Goal: Information Seeking & Learning: Learn about a topic

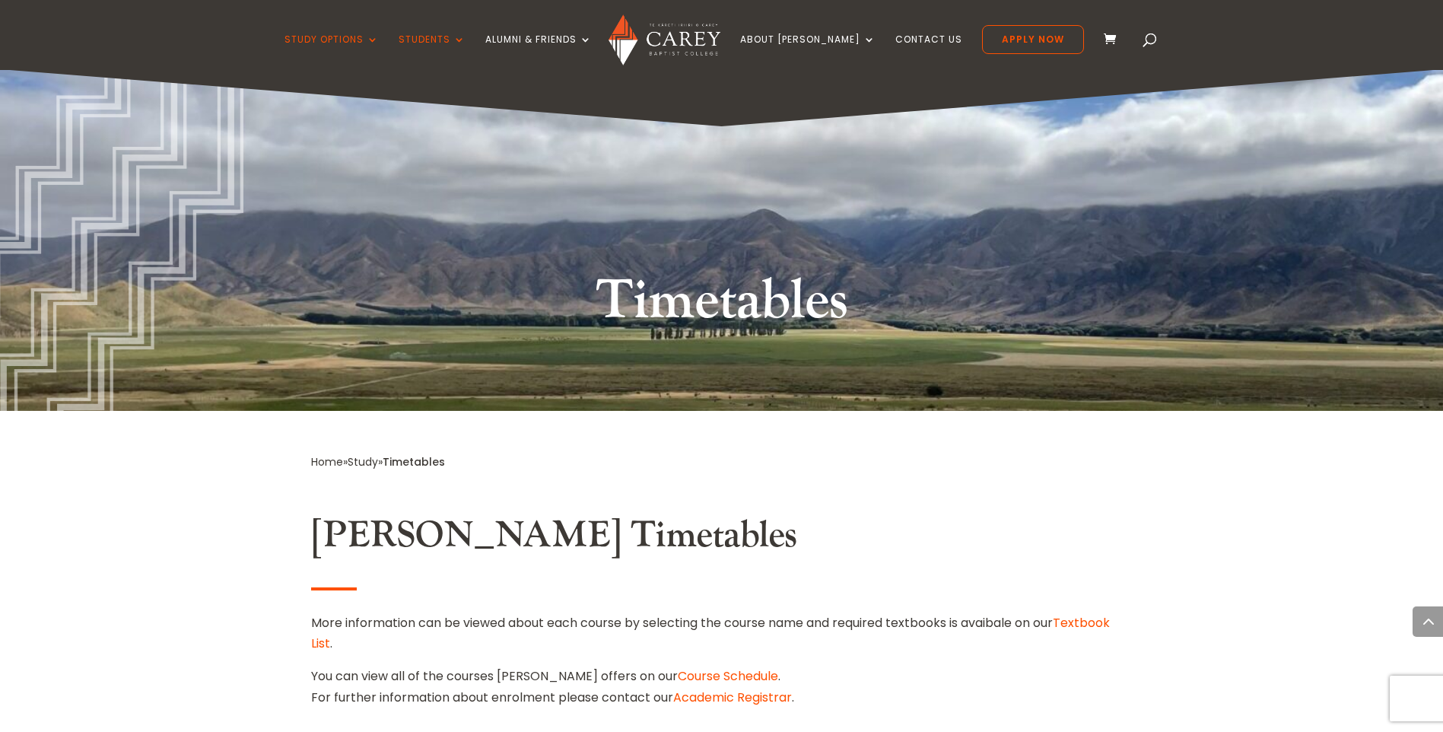
scroll to position [1062, 0]
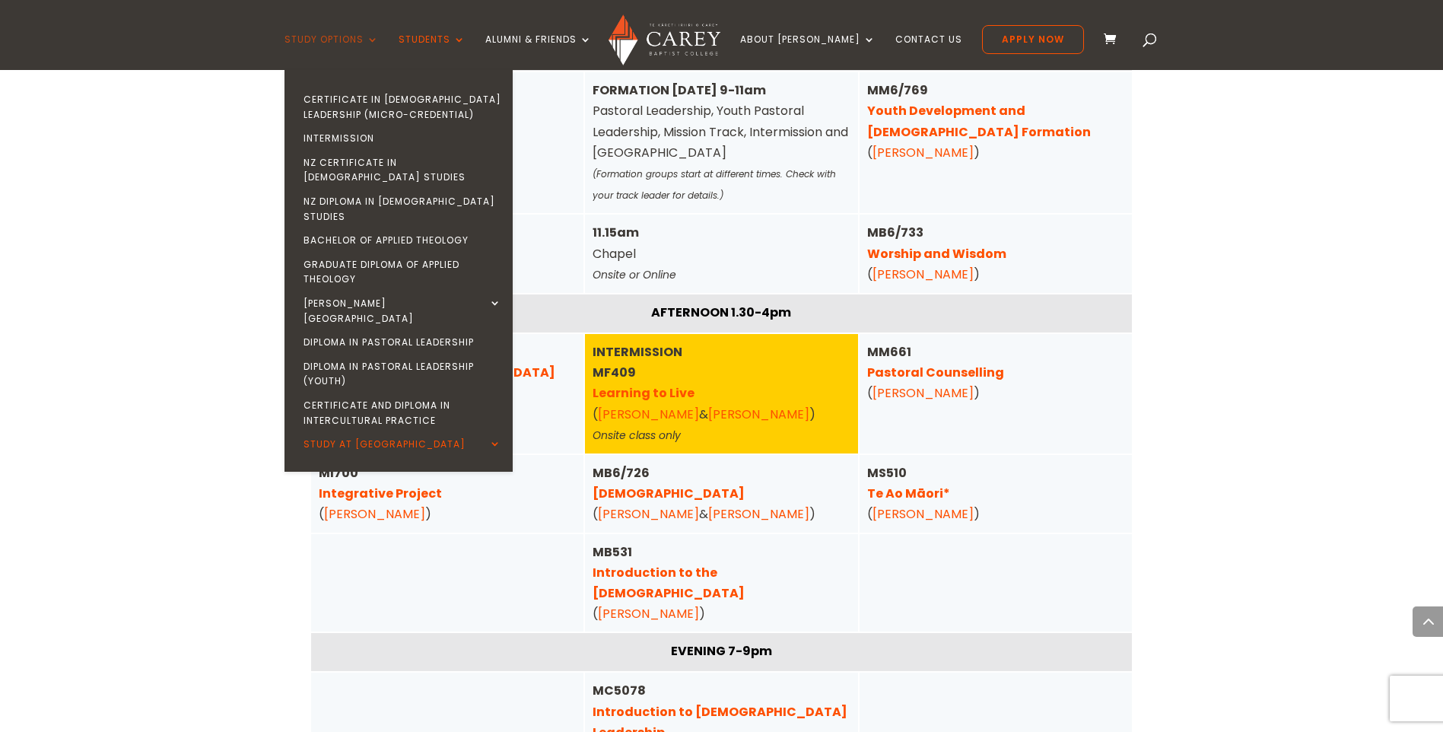
click at [326, 37] on link "Study Options" at bounding box center [331, 52] width 94 height 36
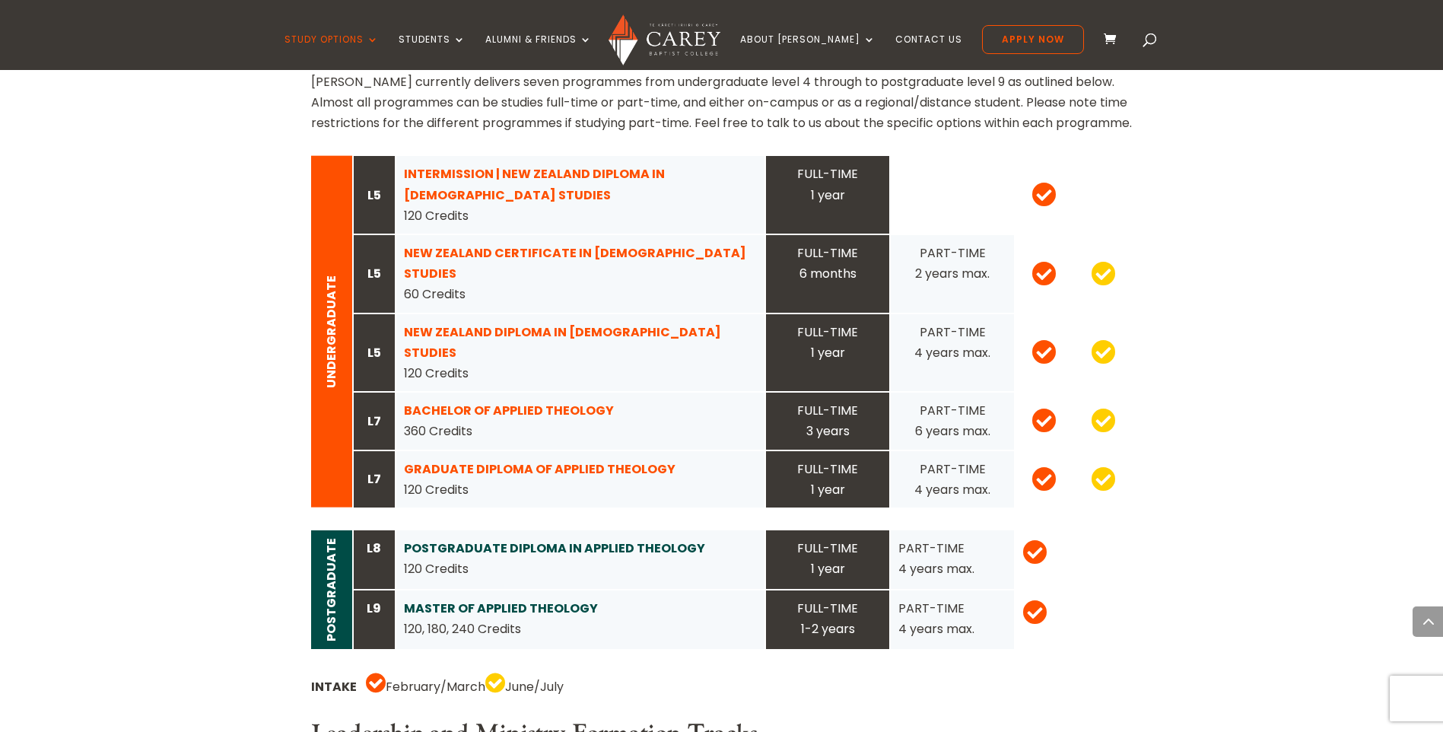
scroll to position [1521, 0]
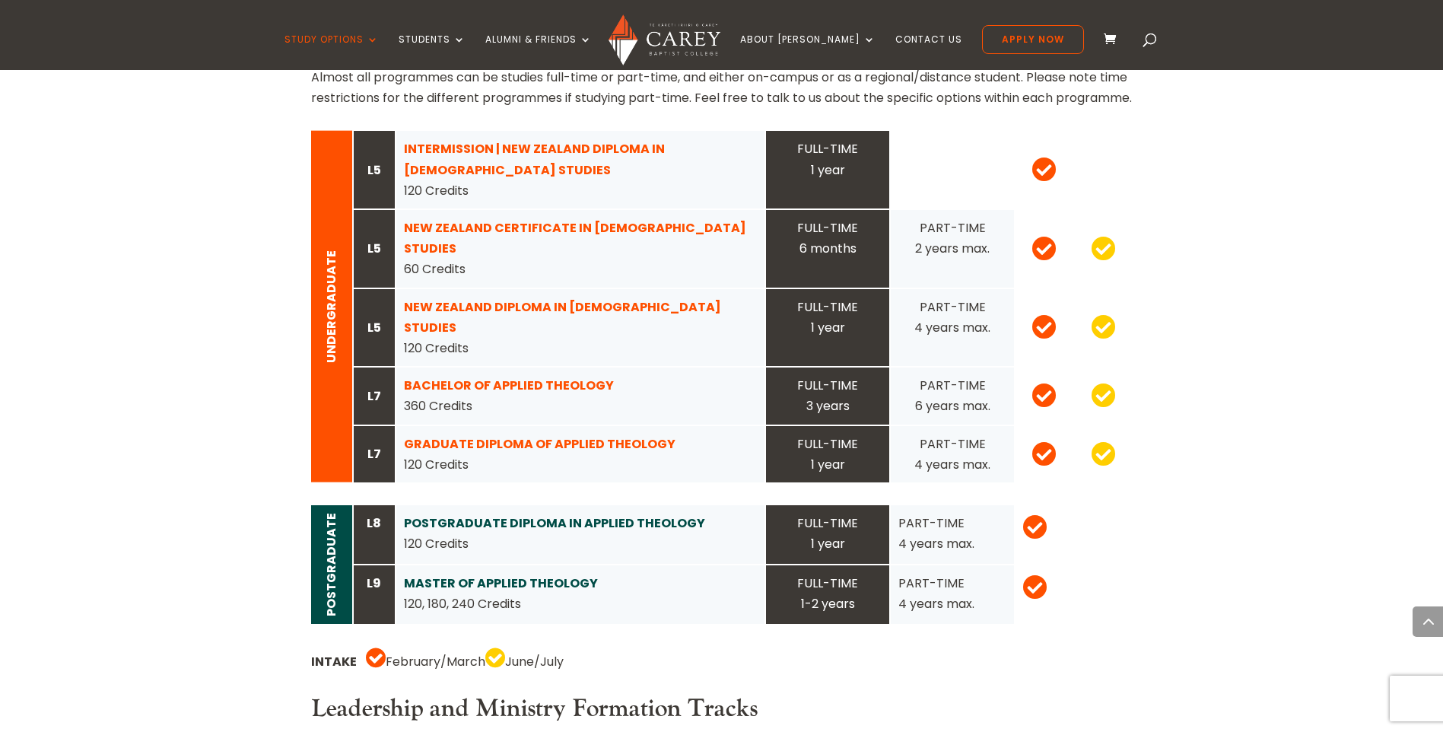
click at [440, 435] on strong "GRADUATE DIPLOMA OF APPLIED THEOLOGY" at bounding box center [540, 443] width 272 height 17
click at [430, 376] on strong "BACHELOR OF APPLIED THEOLOGY" at bounding box center [509, 384] width 210 height 17
click at [456, 435] on strong "GRADUATE DIPLOMA OF APPLIED THEOLOGY" at bounding box center [540, 443] width 272 height 17
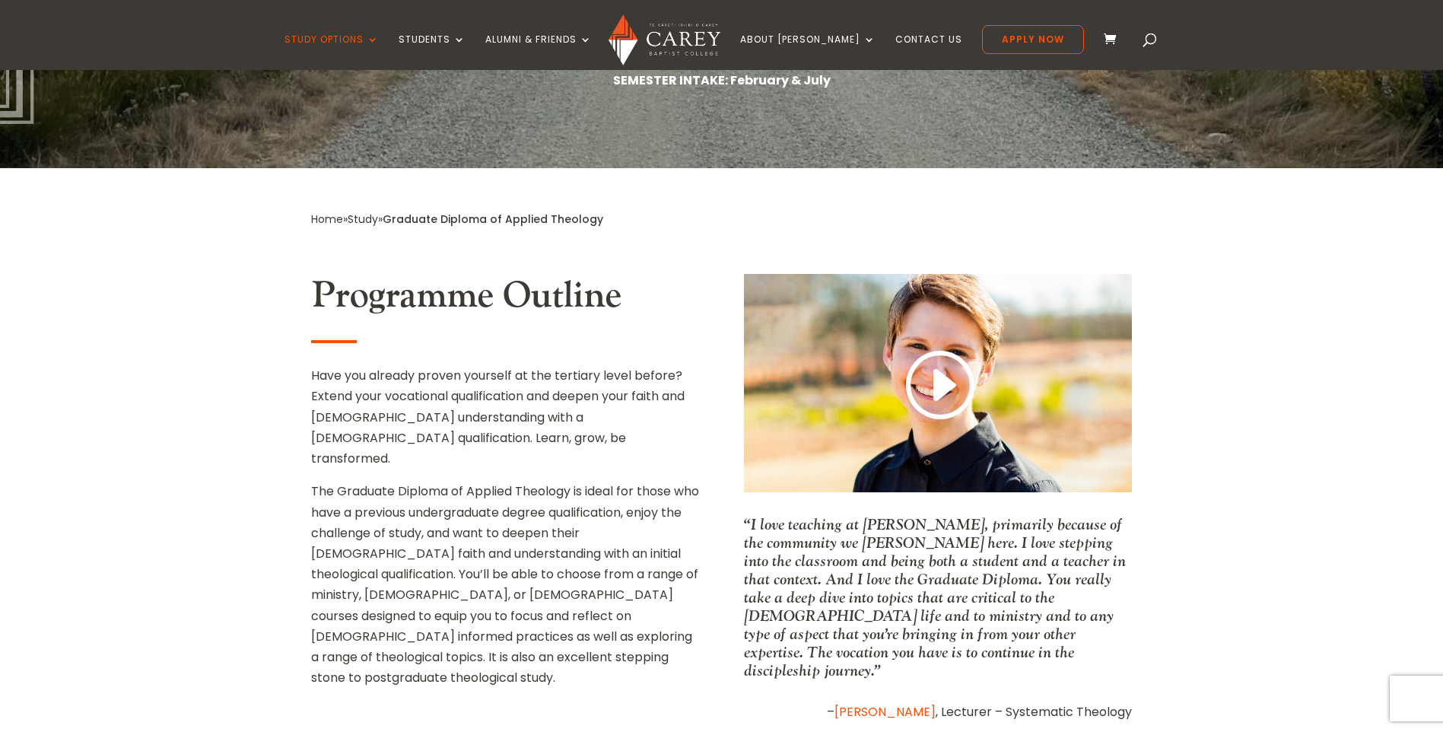
scroll to position [456, 0]
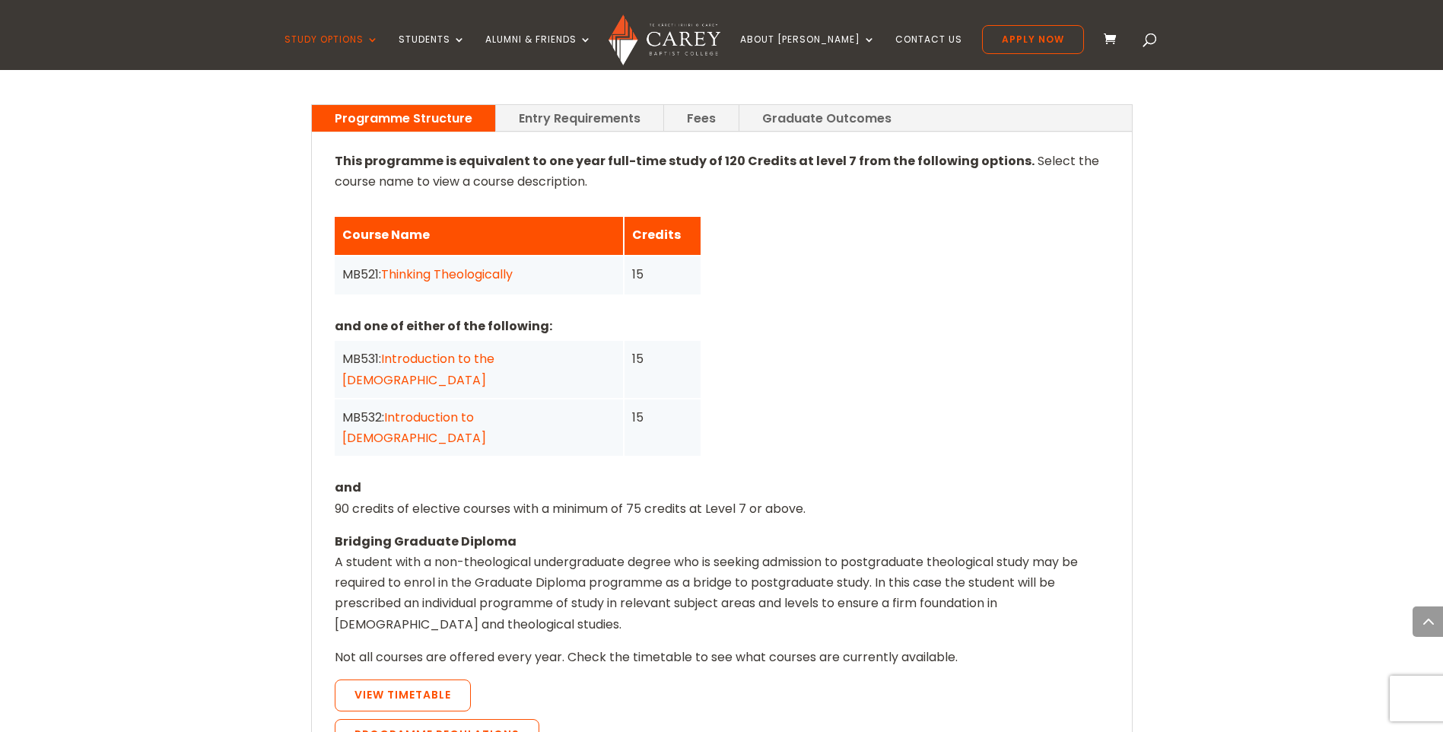
scroll to position [1217, 0]
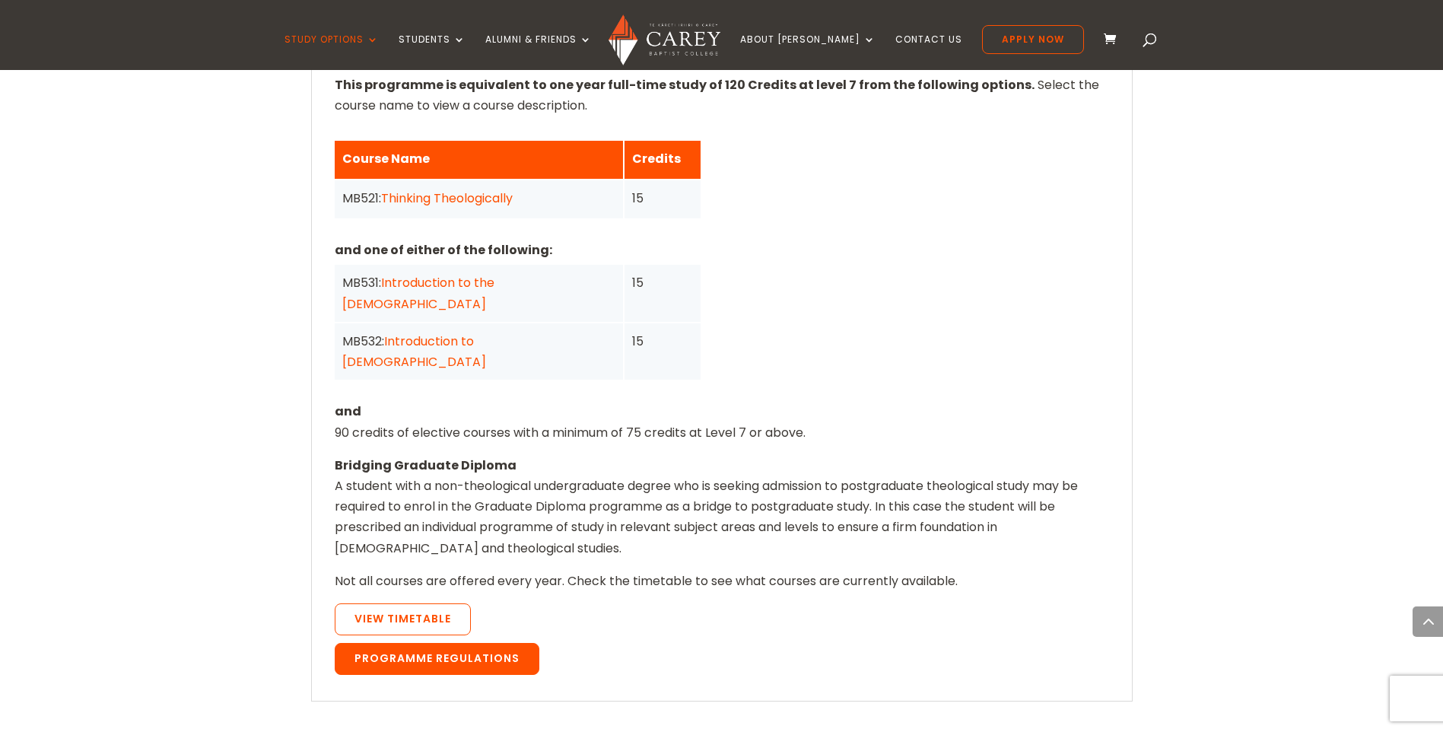
click at [449, 643] on link "Programme Regulations" at bounding box center [437, 659] width 205 height 32
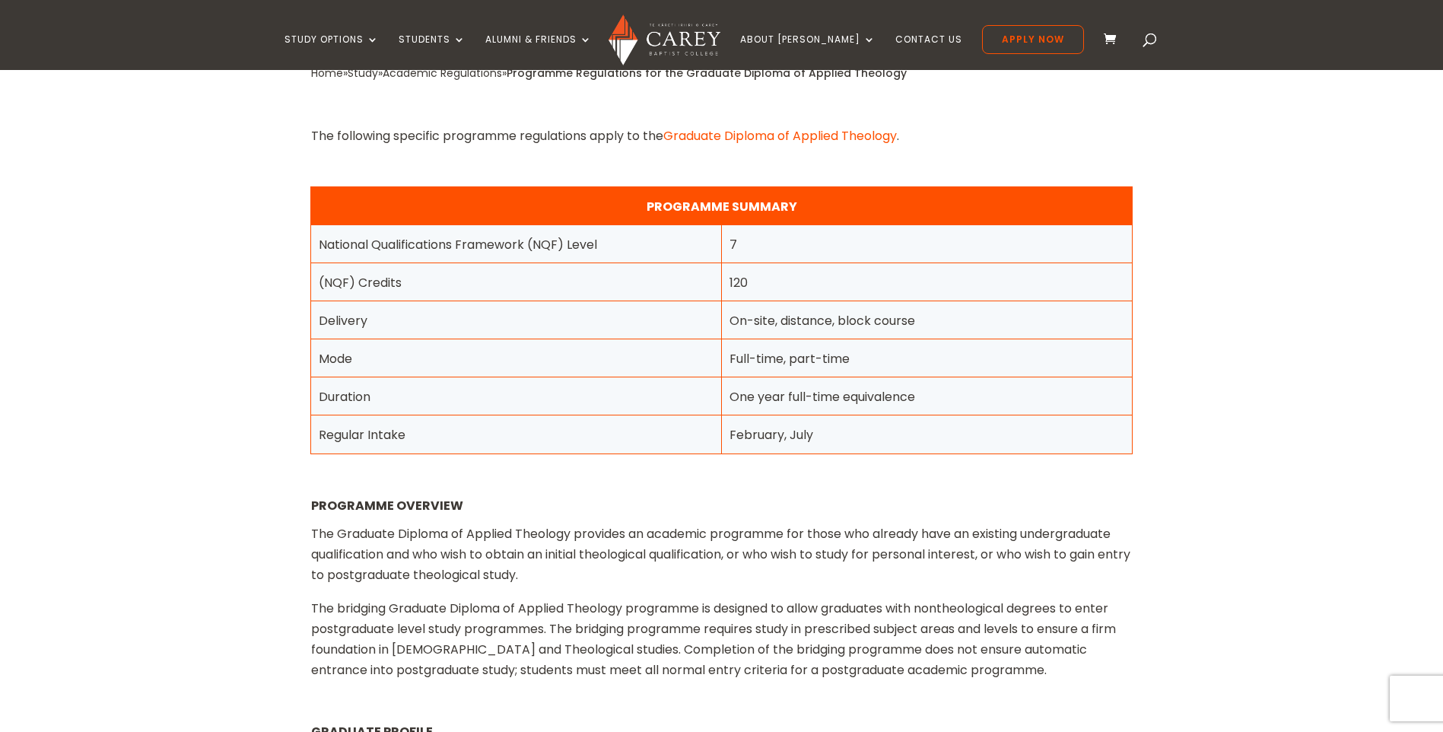
scroll to position [608, 0]
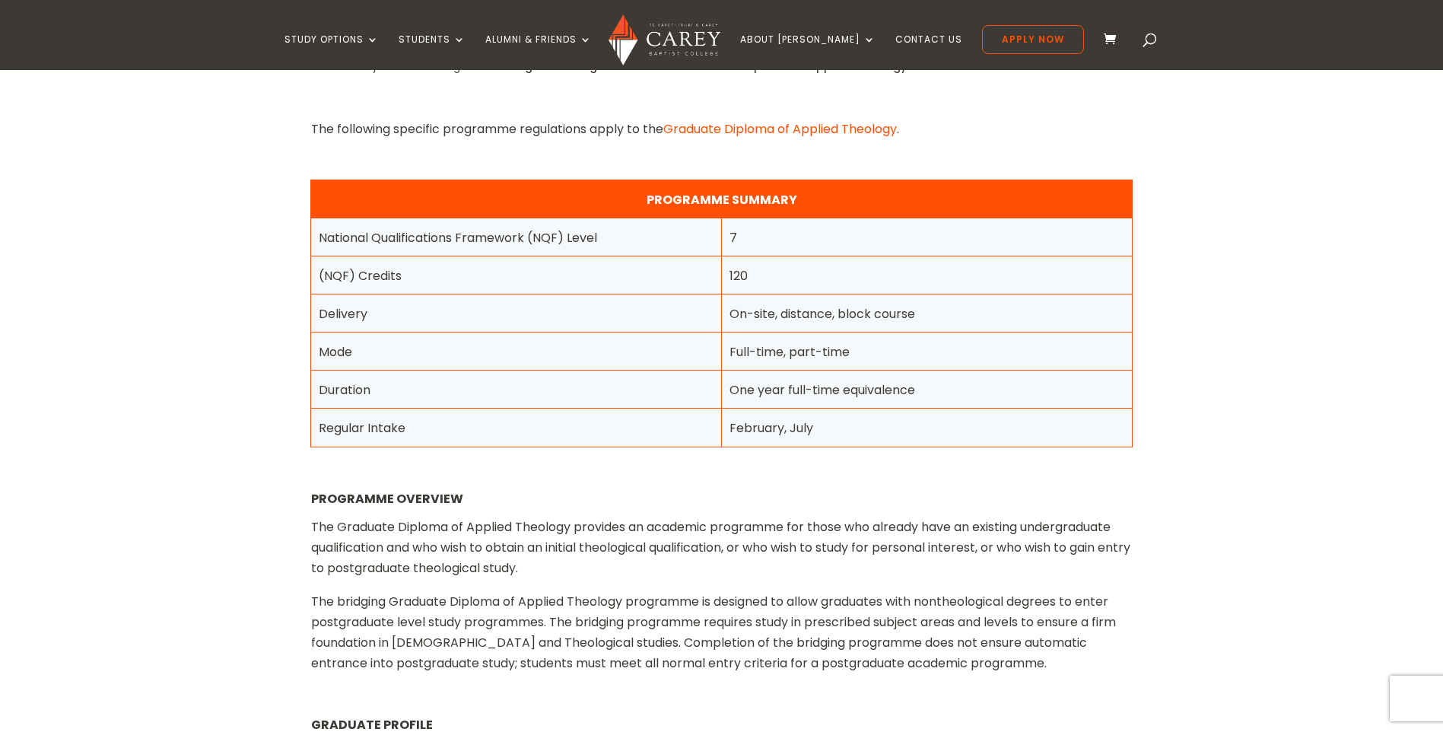
click at [725, 126] on link "Graduate Diploma of Applied Theology" at bounding box center [779, 128] width 233 height 17
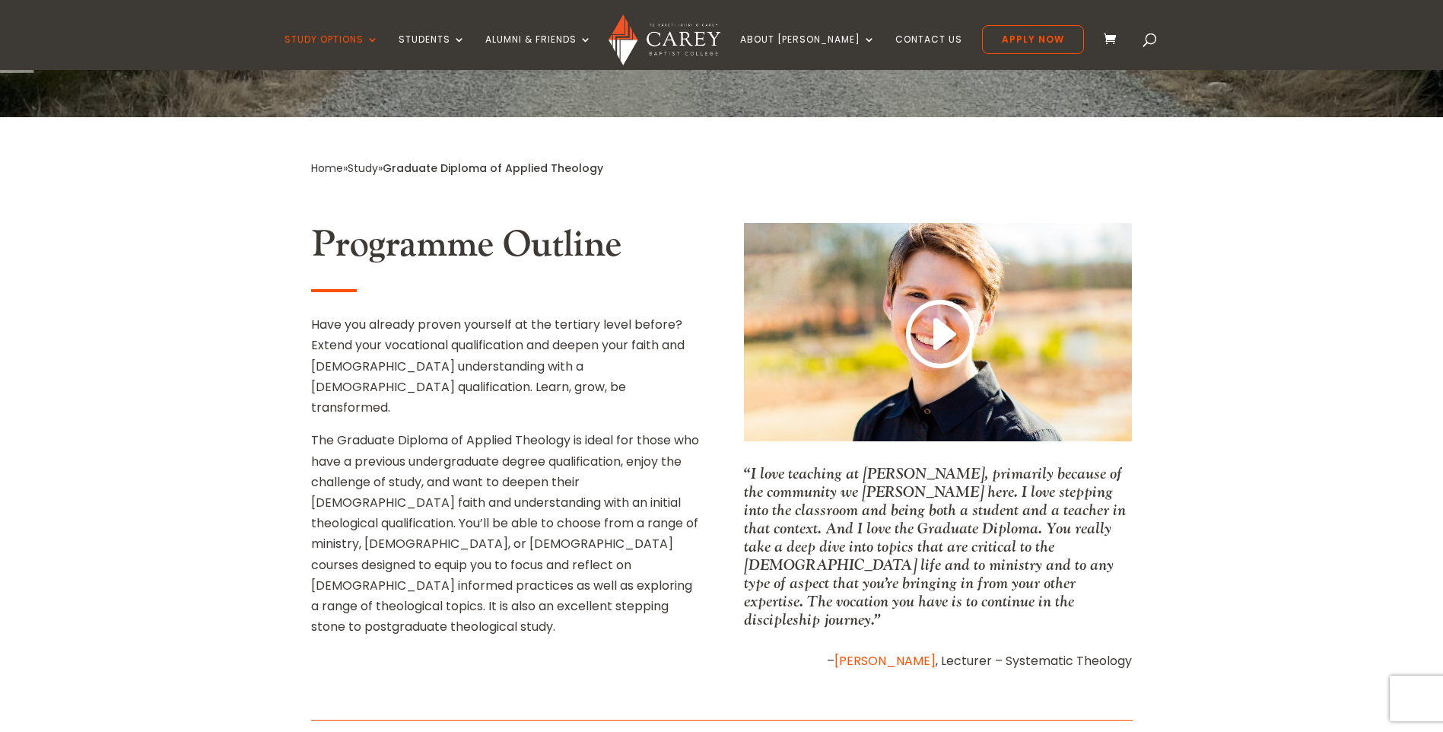
scroll to position [761, 0]
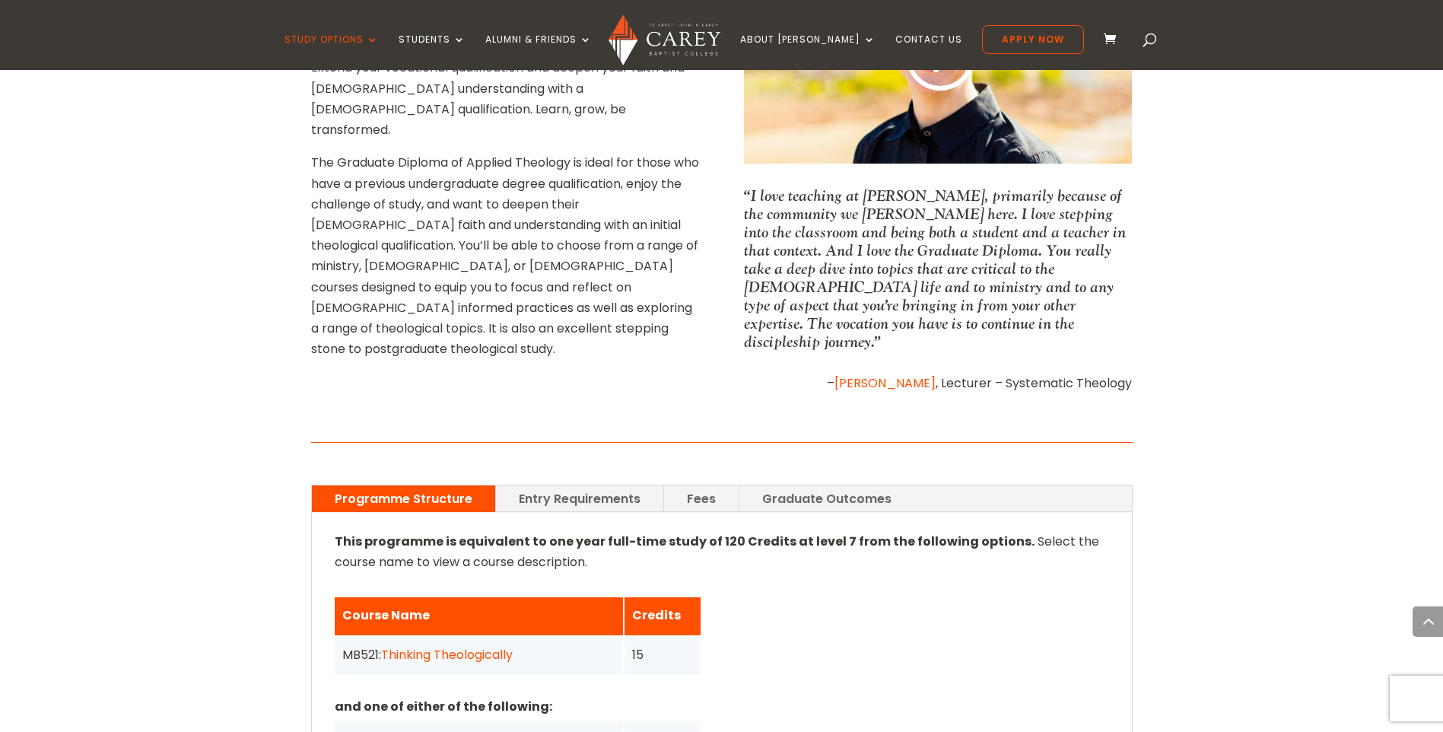
click at [684, 485] on link "Fees" at bounding box center [701, 498] width 75 height 27
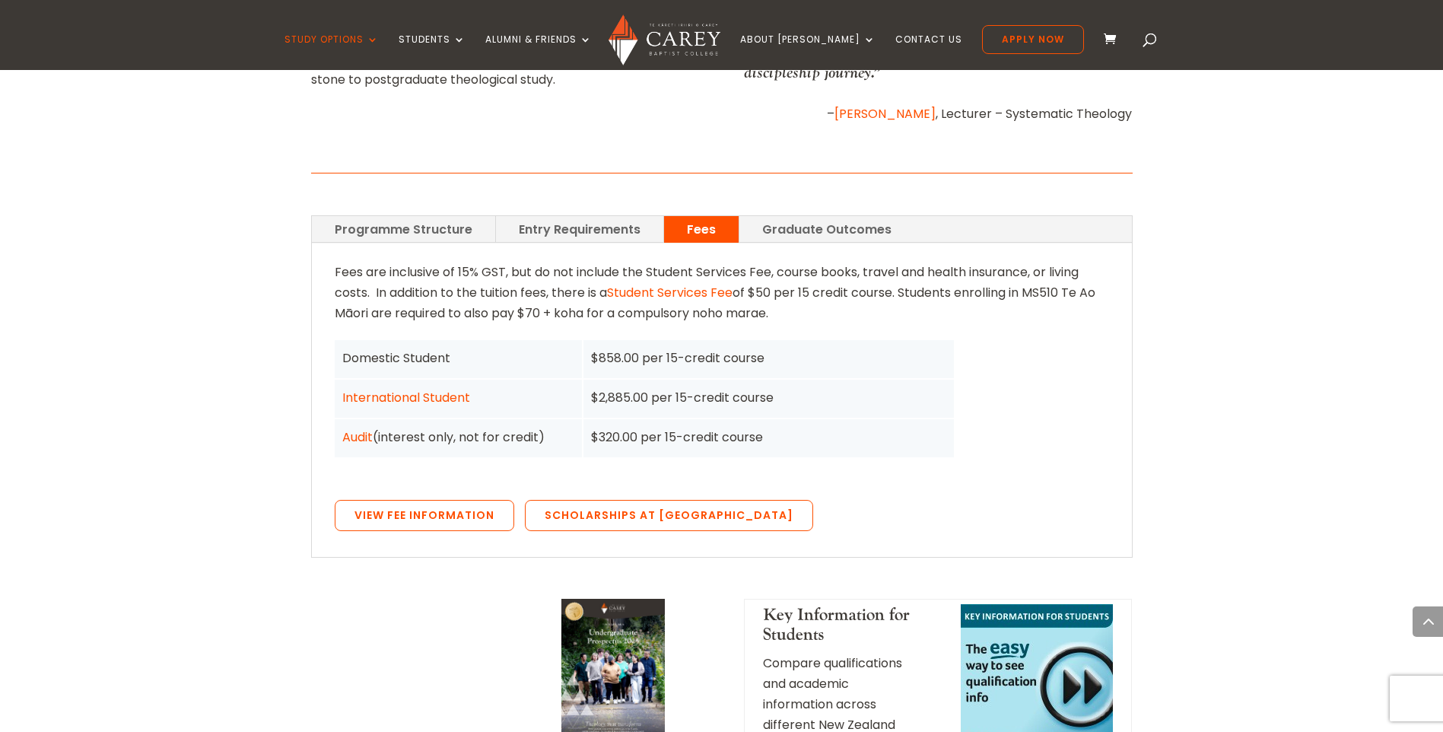
scroll to position [1065, 0]
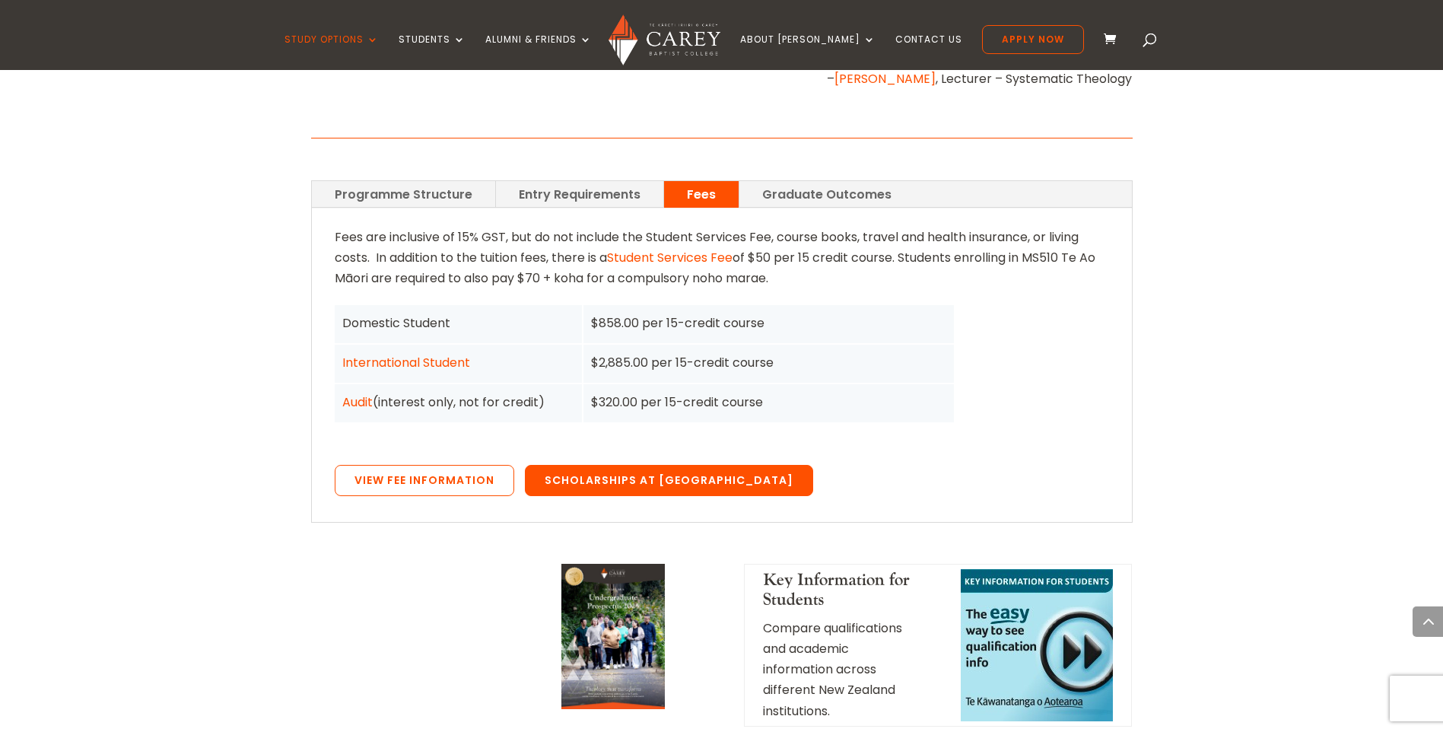
click at [664, 468] on link "Scholarships at [GEOGRAPHIC_DATA]" at bounding box center [669, 481] width 288 height 32
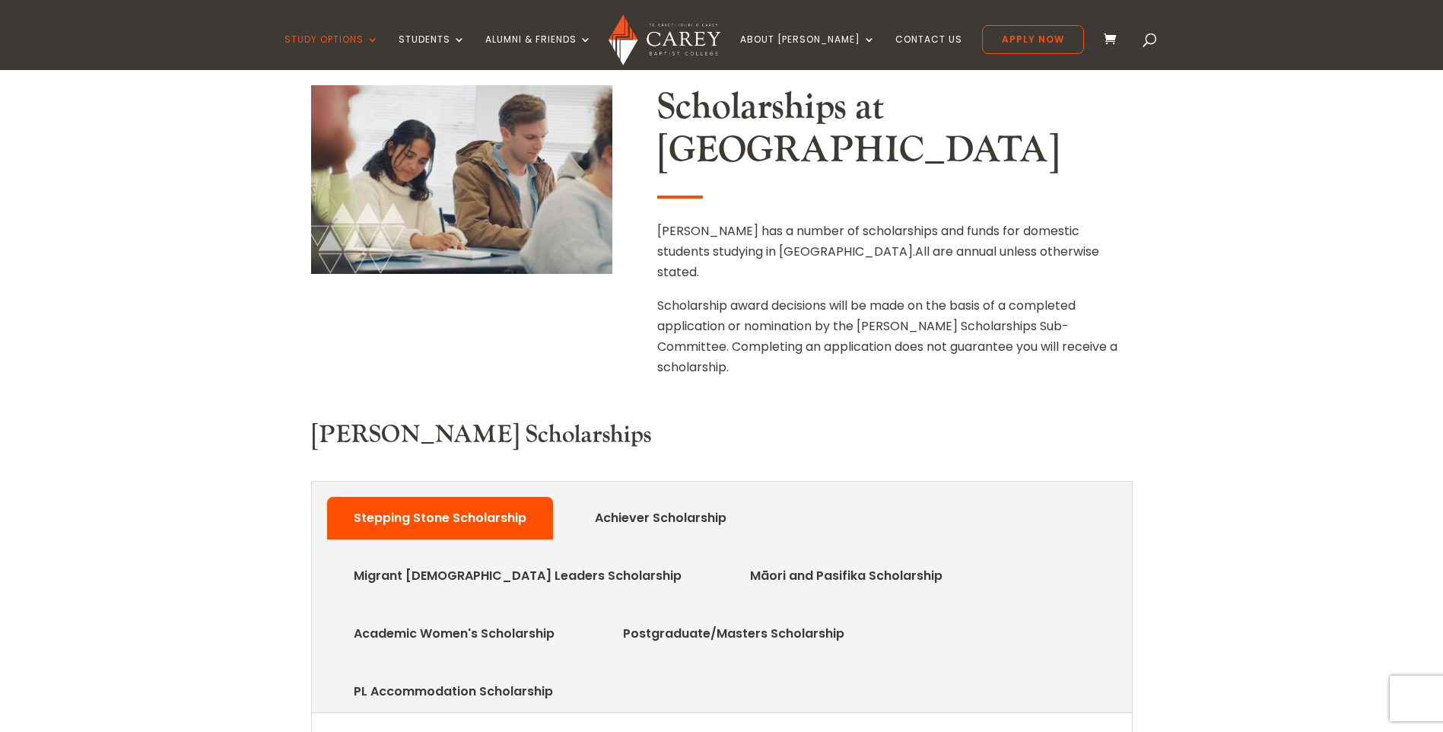
scroll to position [456, 0]
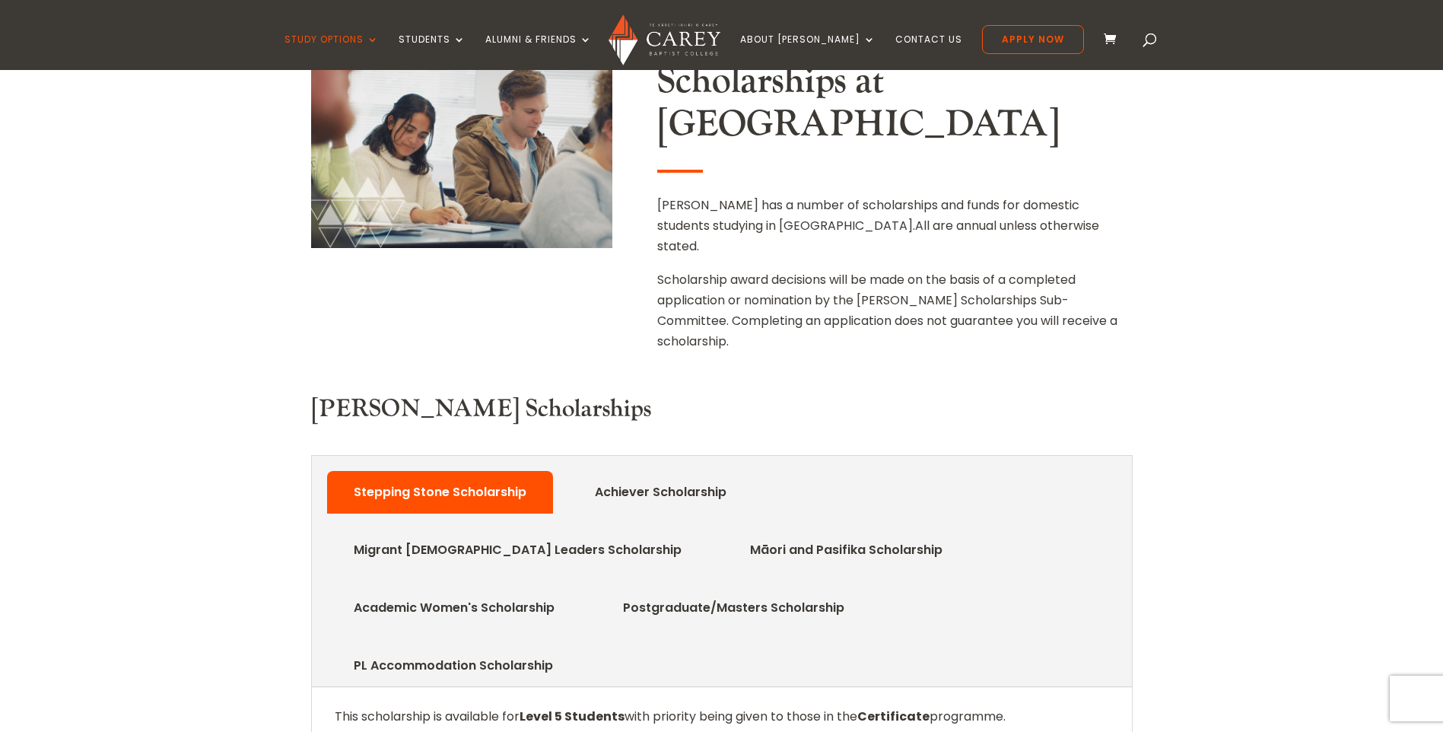
click at [641, 477] on link "Achiever Scholarship" at bounding box center [660, 492] width 177 height 30
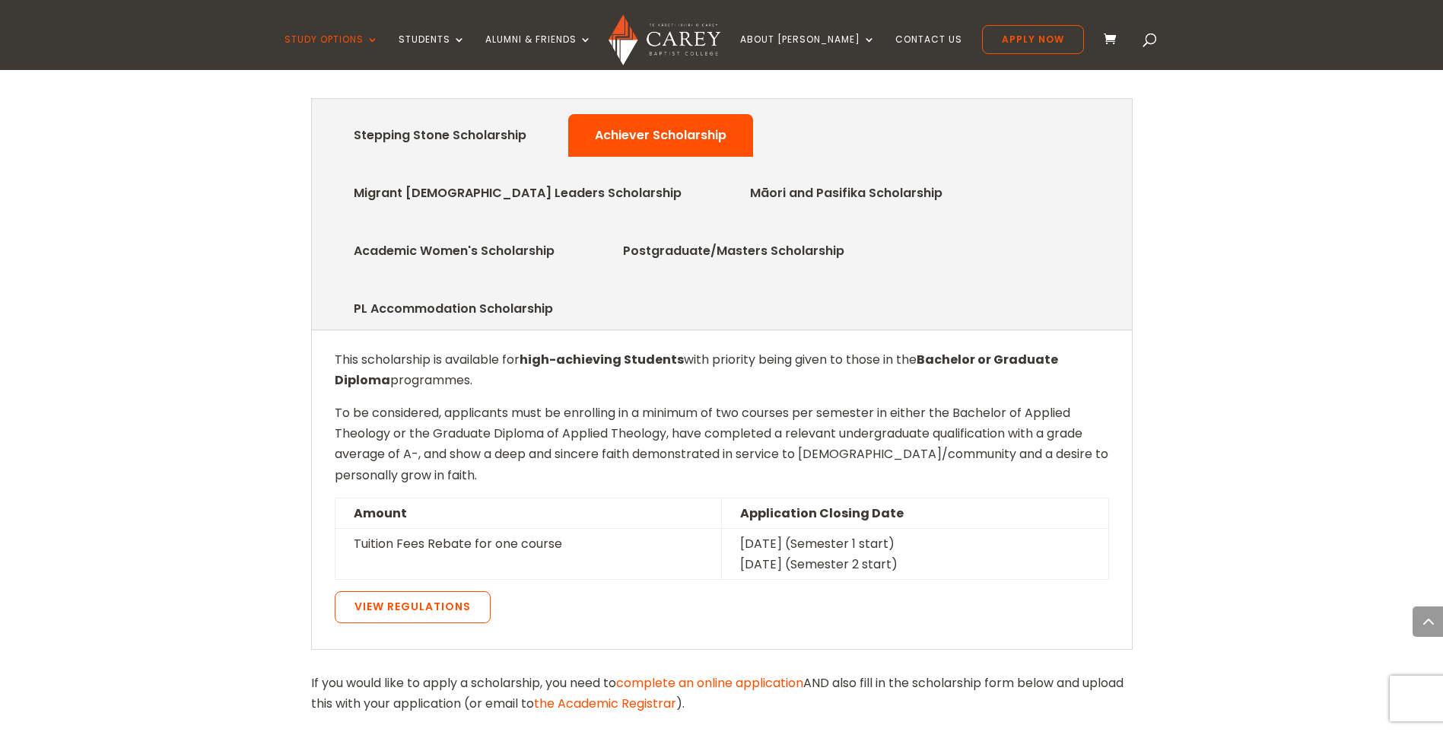
scroll to position [684, 0]
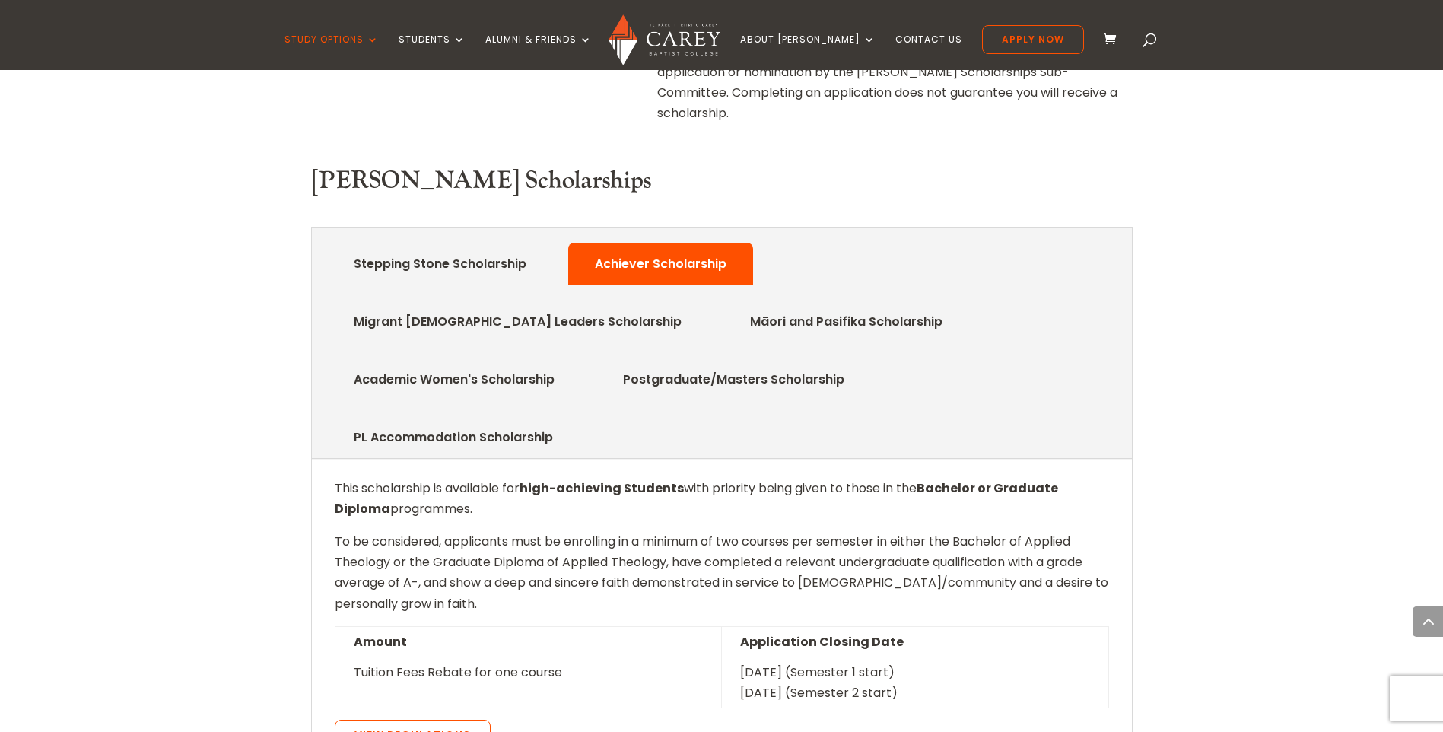
click at [514, 249] on link "Stepping Stone Scholarship" at bounding box center [440, 264] width 218 height 30
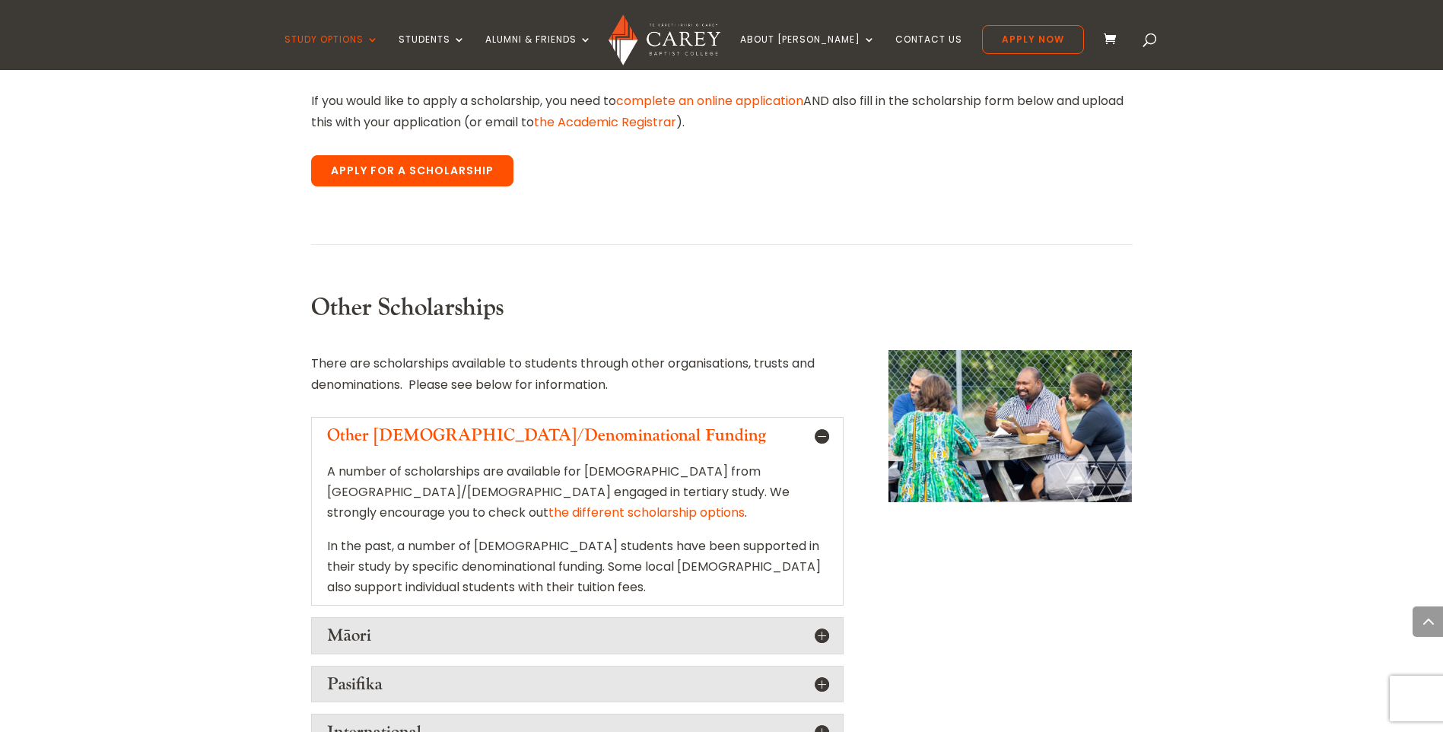
scroll to position [1521, 0]
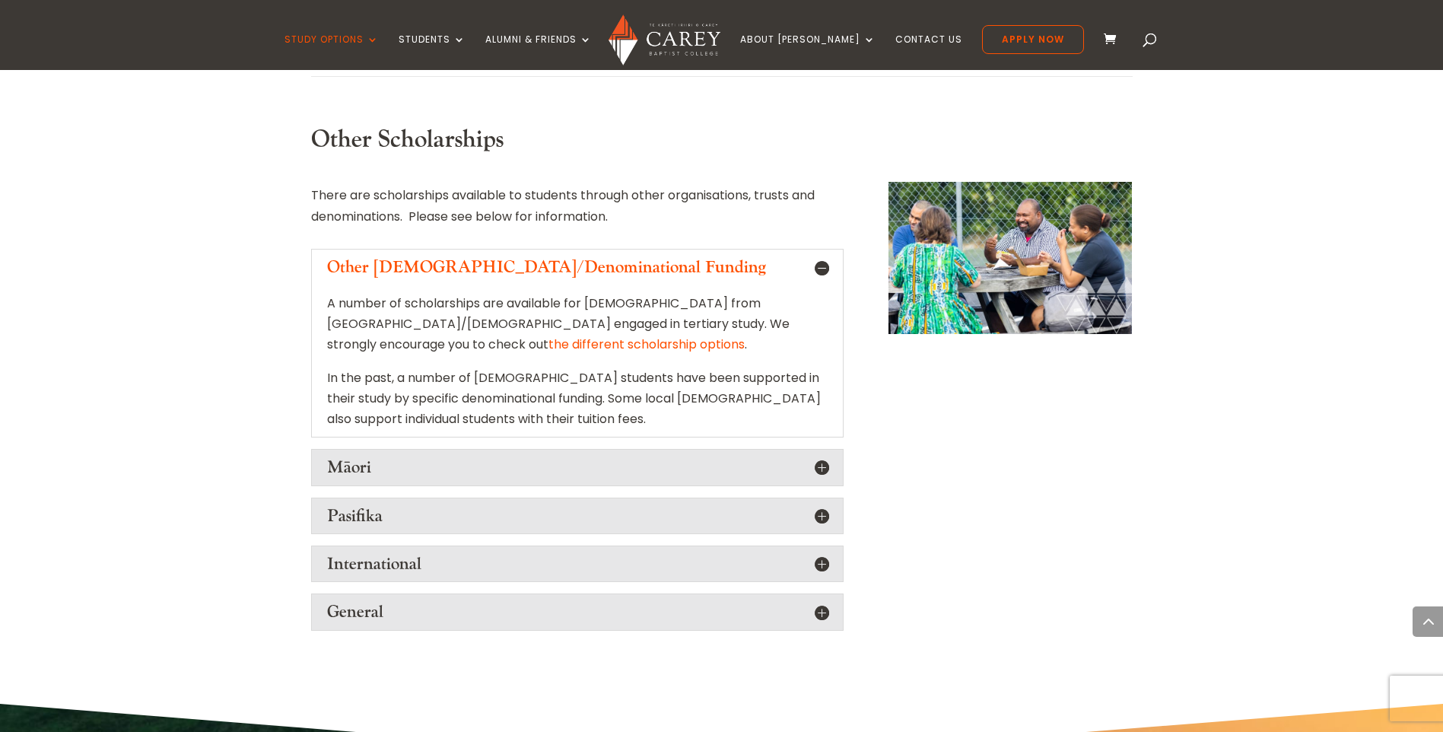
click at [815, 554] on h5 "International" at bounding box center [577, 564] width 500 height 20
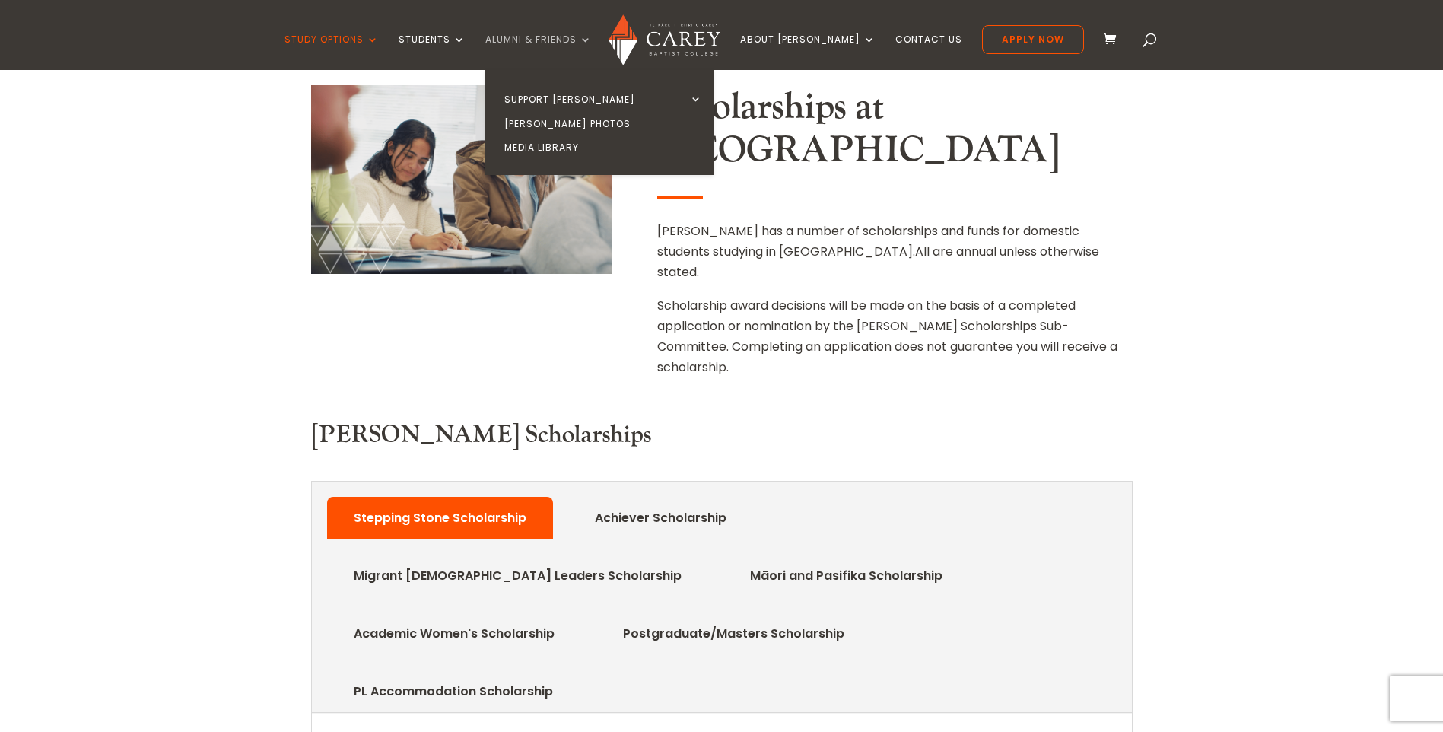
scroll to position [456, 0]
